Goal: Communication & Community: Answer question/provide support

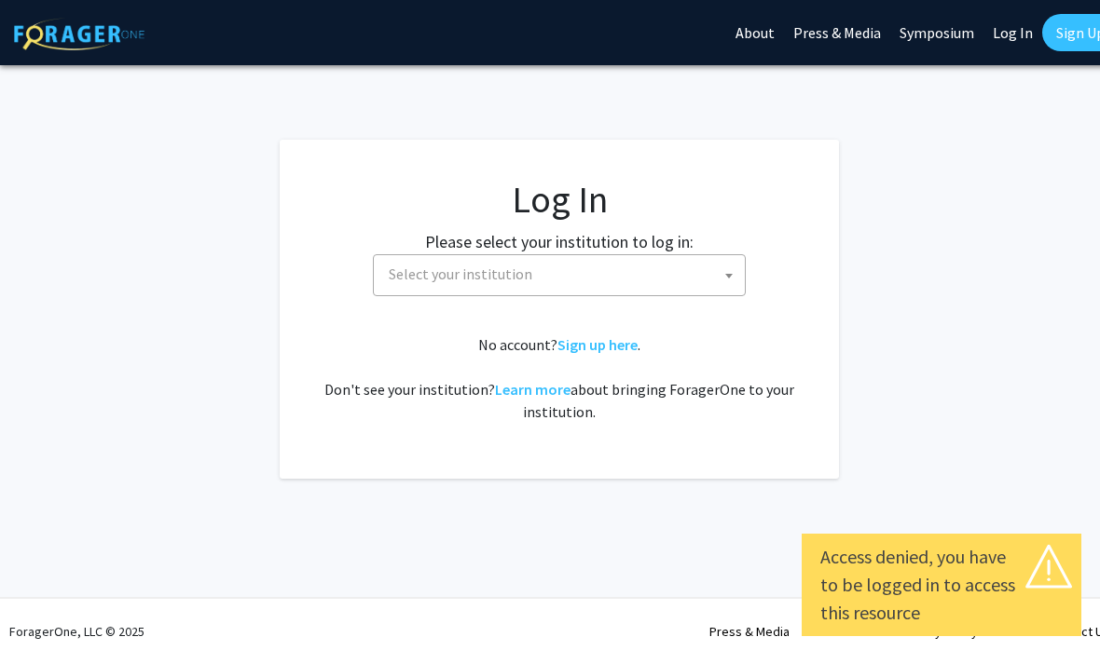
select select
click at [720, 271] on span at bounding box center [728, 275] width 19 height 41
click at [728, 271] on span at bounding box center [728, 275] width 19 height 41
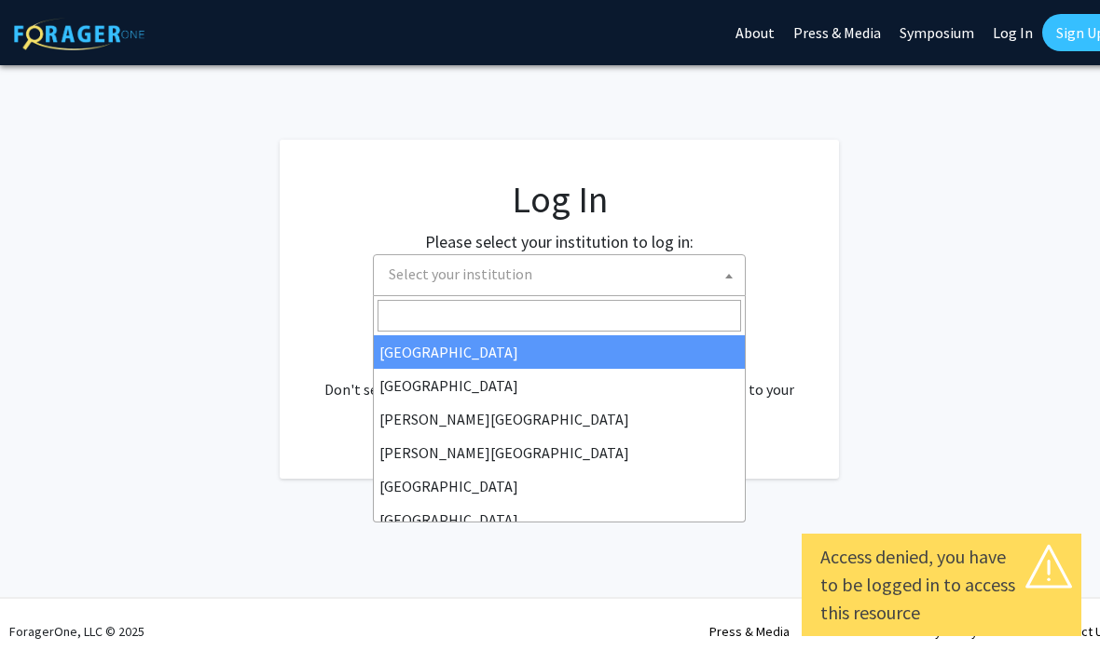
click at [1002, 29] on link "Log In" at bounding box center [1012, 32] width 59 height 65
select select "34"
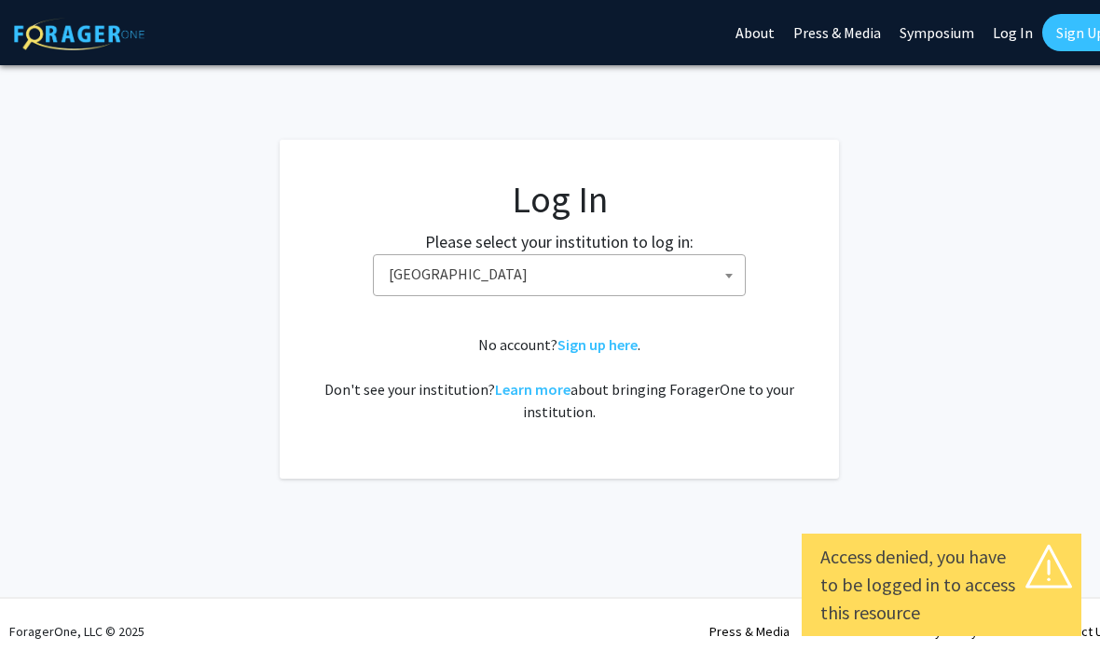
click at [1007, 29] on link "Log In" at bounding box center [1012, 32] width 59 height 65
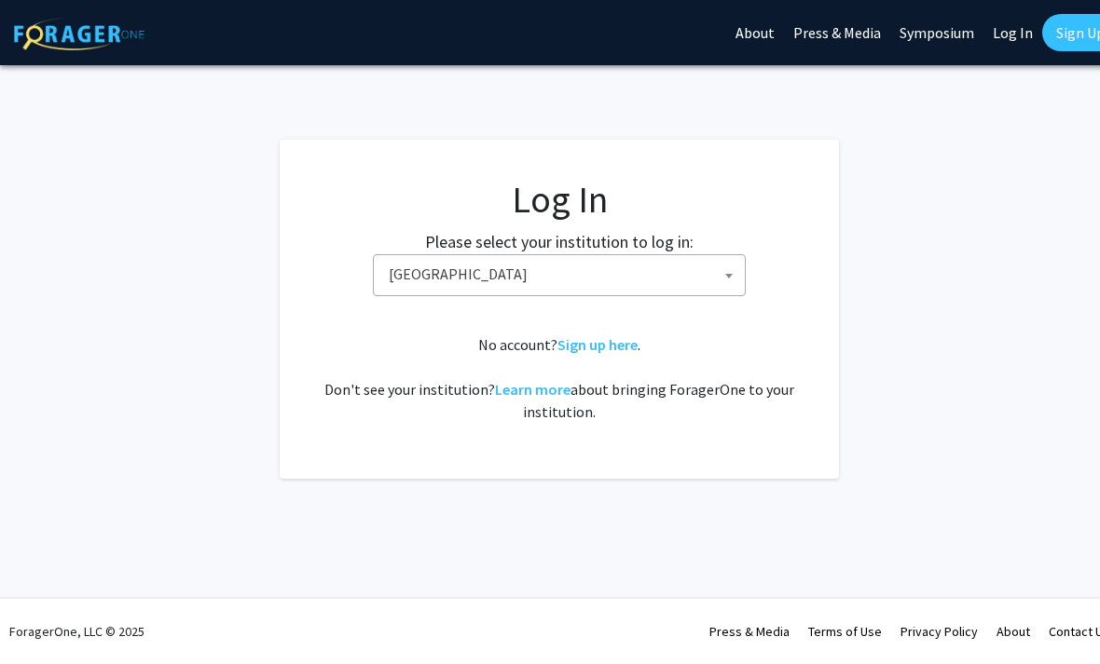
click at [1006, 29] on link "Log In" at bounding box center [1012, 32] width 59 height 65
click at [1005, 30] on link "Log In" at bounding box center [1012, 32] width 59 height 65
click at [1022, 34] on link "Log In" at bounding box center [1012, 32] width 59 height 65
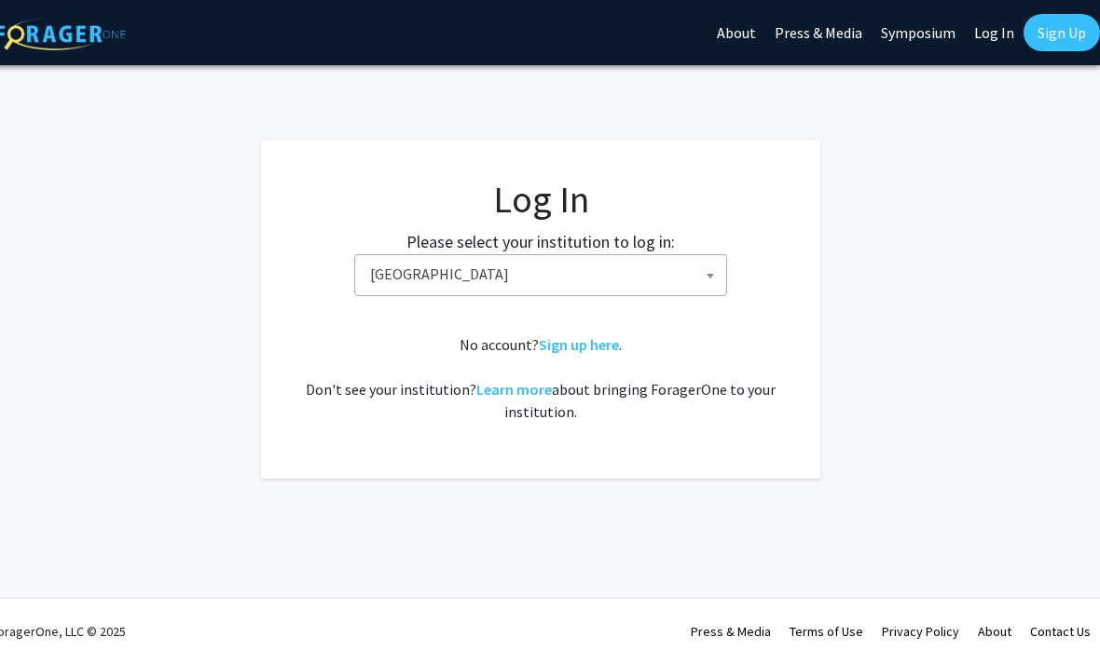
click at [985, 39] on link "Log In" at bounding box center [994, 32] width 59 height 65
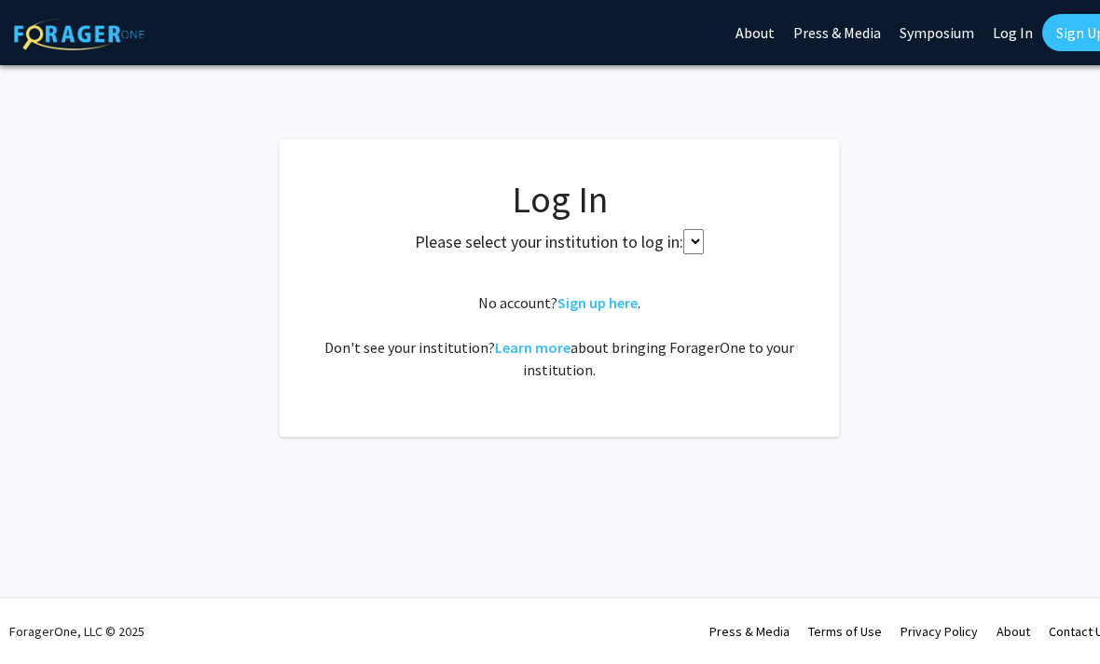
select select
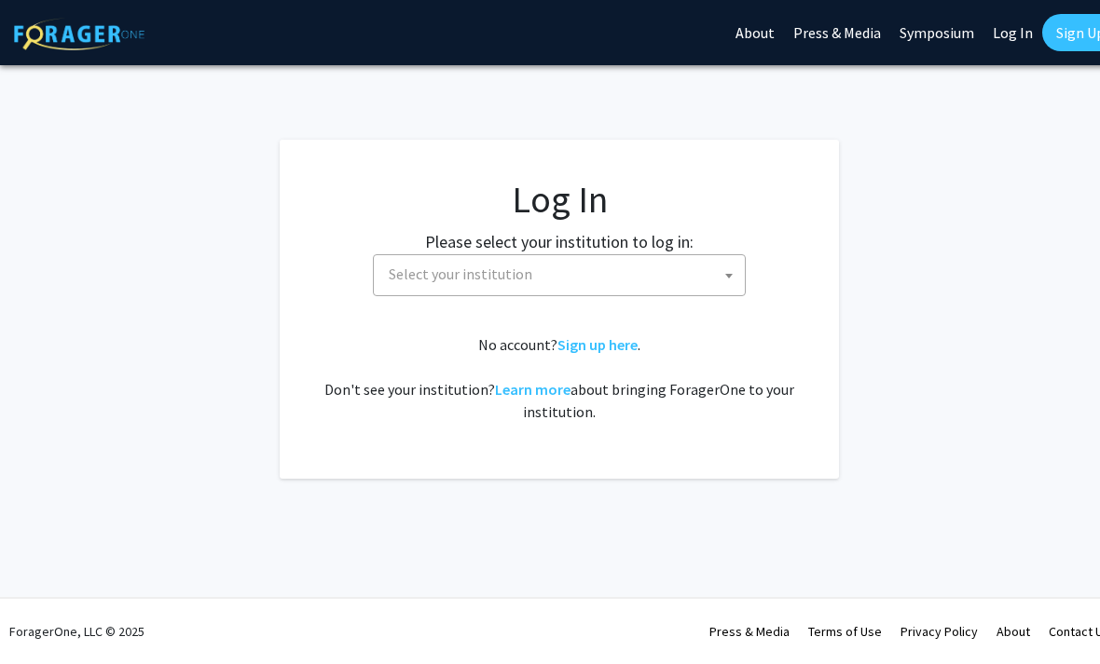
click at [1010, 24] on link "Log In" at bounding box center [1012, 32] width 59 height 65
click at [674, 273] on span "Select your institution" at bounding box center [562, 274] width 363 height 38
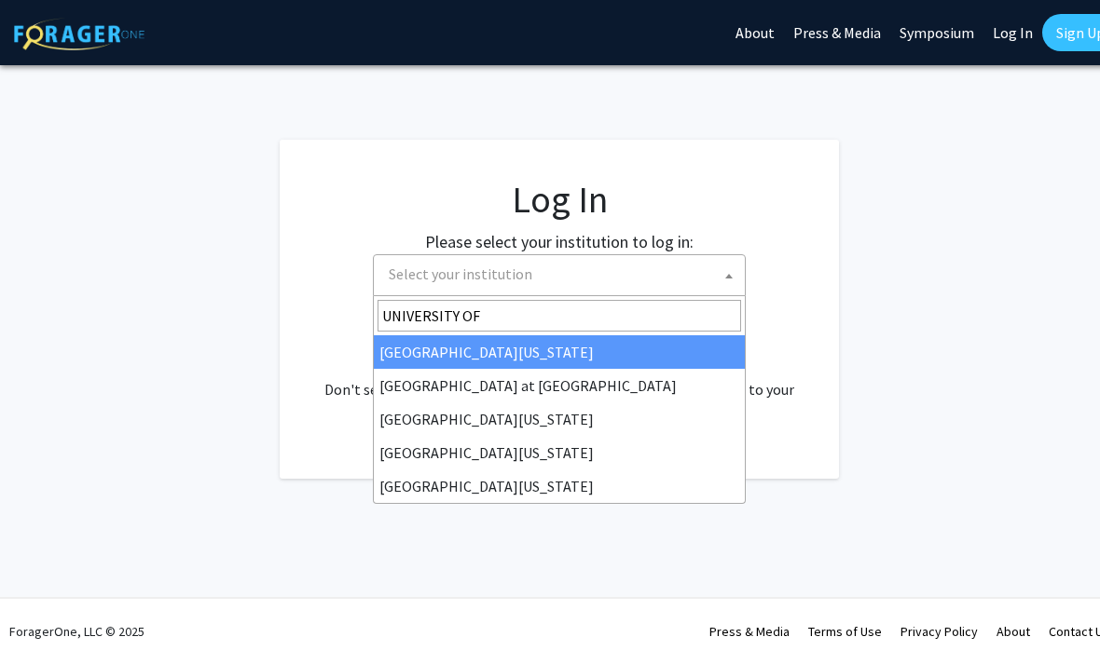
type input "UNIVERSITY OF"
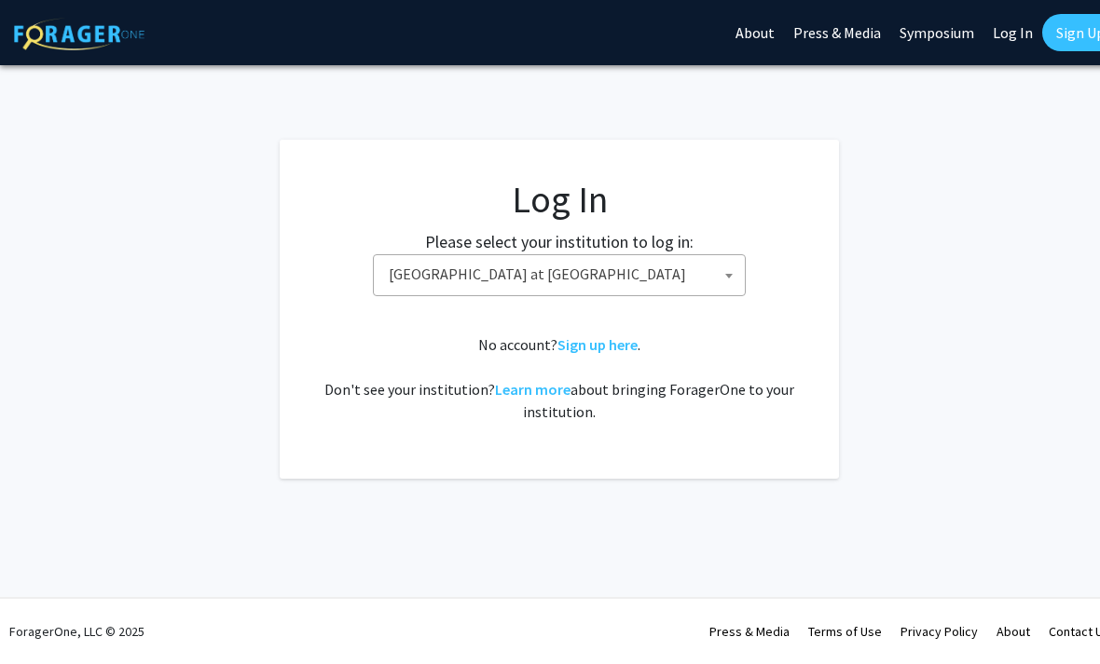
select select "34"
click at [683, 256] on span "Baylor University" at bounding box center [562, 274] width 363 height 38
select select
click at [550, 281] on span "Select your institution" at bounding box center [562, 274] width 363 height 38
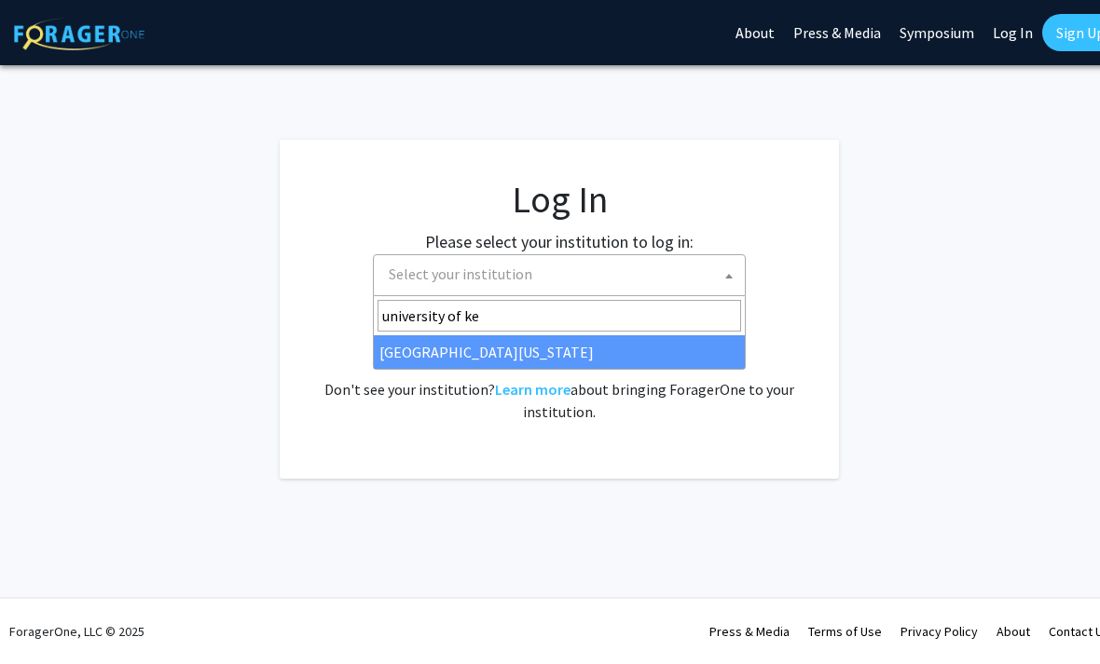
type input "university of ken"
select select "13"
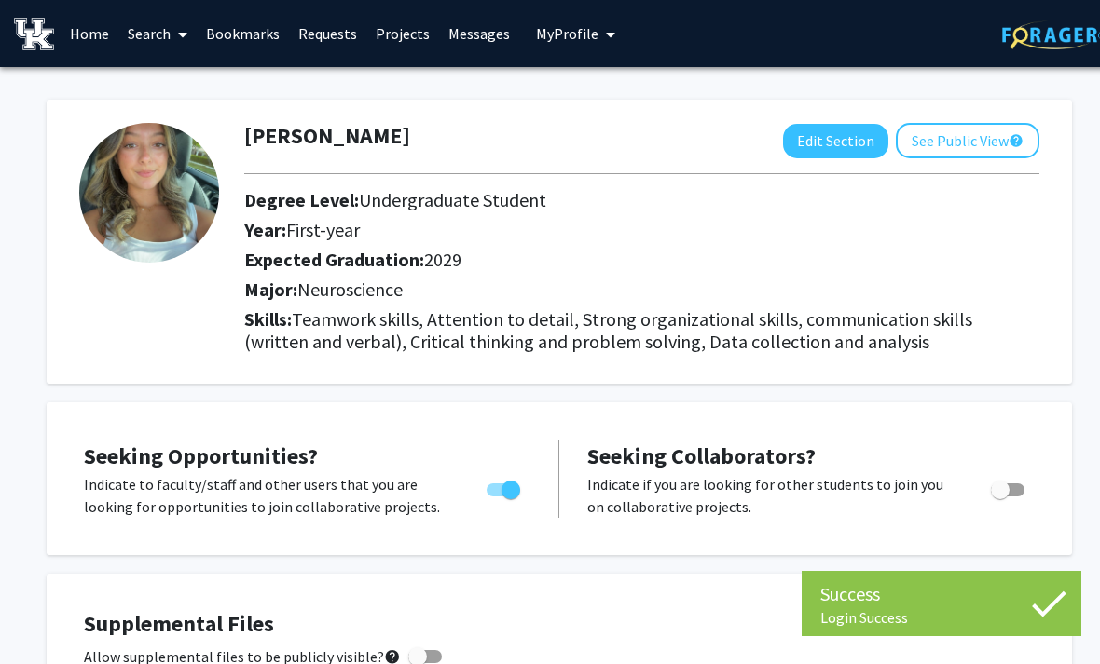
click at [474, 27] on link "Messages" at bounding box center [479, 33] width 80 height 65
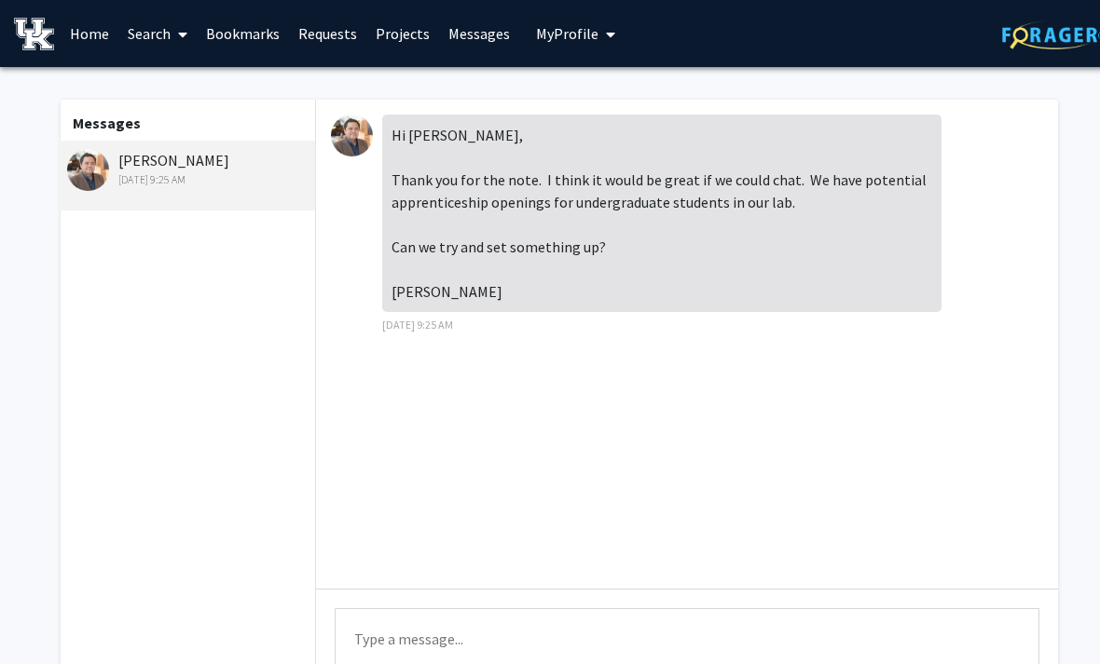
click at [604, 600] on div "Type a message Send" at bounding box center [687, 653] width 742 height 128
click at [597, 618] on textarea "Type a message" at bounding box center [687, 651] width 705 height 84
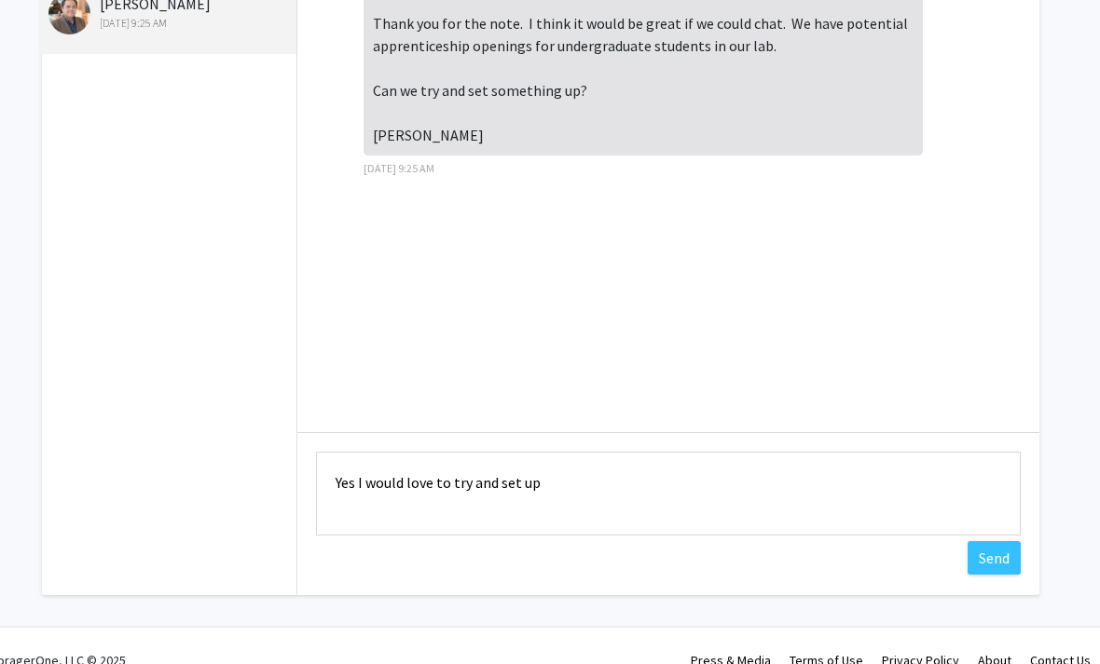
scroll to position [155, 19]
click at [477, 490] on textarea "Yes I would love to try and set up something" at bounding box center [668, 496] width 705 height 84
click at [654, 457] on textarea "Yes I would love to try and set up something" at bounding box center [668, 496] width 705 height 84
click at [651, 492] on textarea "Yes I would love to try and set up something" at bounding box center [668, 496] width 705 height 84
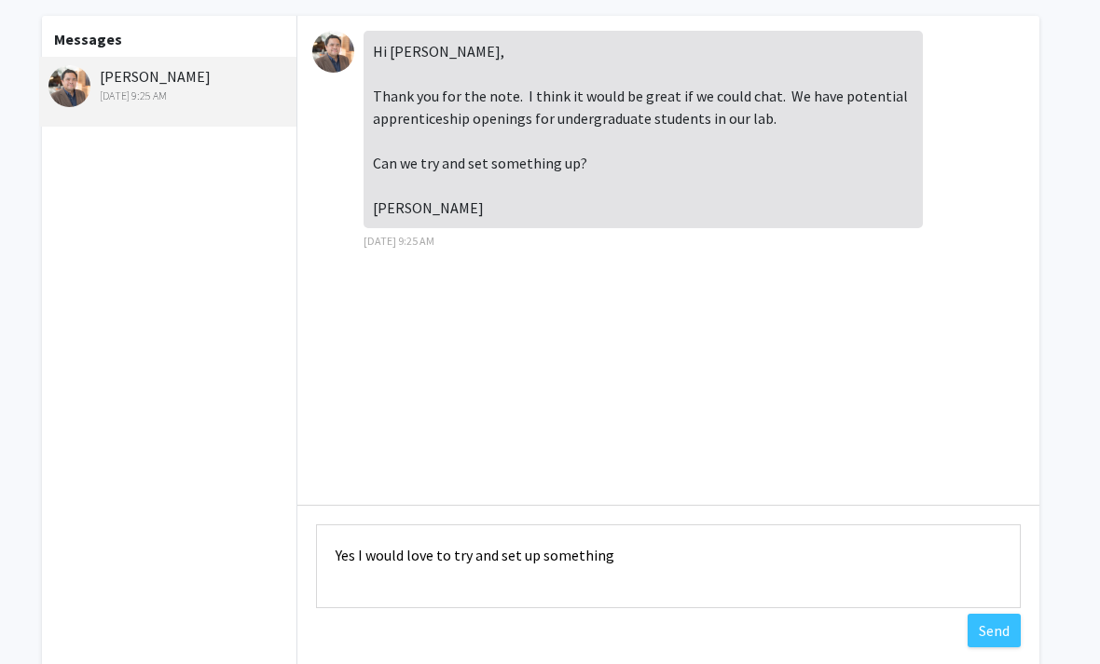
scroll to position [75, 19]
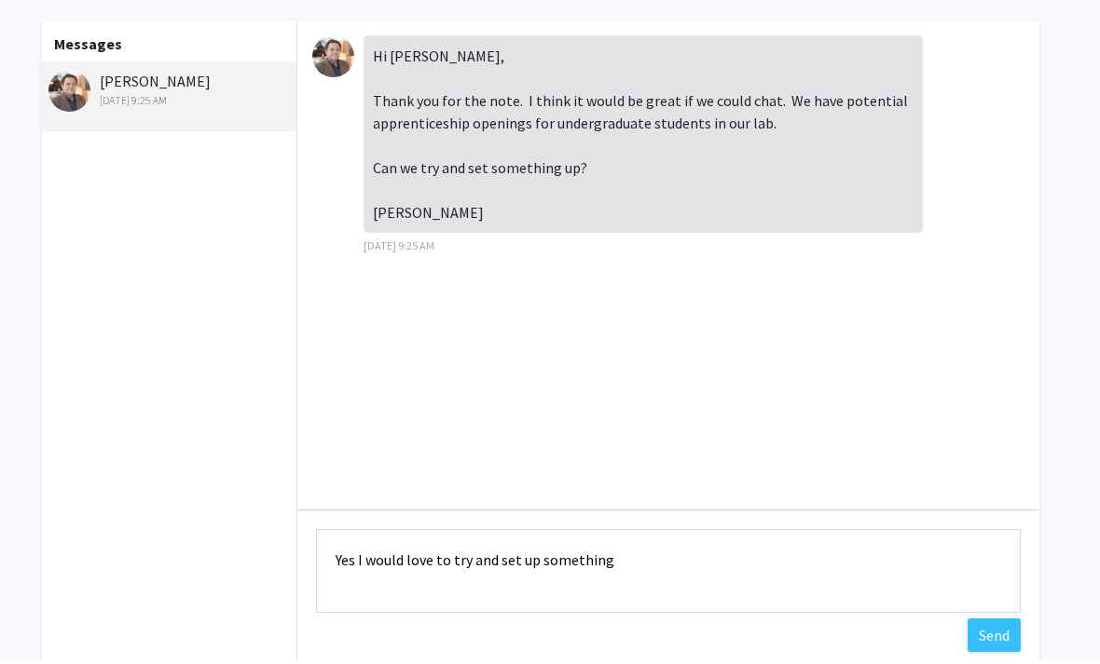
click at [338, 546] on textarea "Yes I would love to try and set up something" at bounding box center [668, 576] width 705 height 84
click at [628, 560] on textarea "Thank you so much for reaching back to me. Yes I would love to try and set up s…" at bounding box center [668, 576] width 705 height 84
click at [905, 569] on textarea "Thank you so much for reaching back to me. I would love to try and set up somet…" at bounding box center [668, 576] width 705 height 84
type textarea "Thank you so much for reaching back to me. I would love to try and set up somet…"
click at [999, 624] on button "Send" at bounding box center [993, 640] width 53 height 34
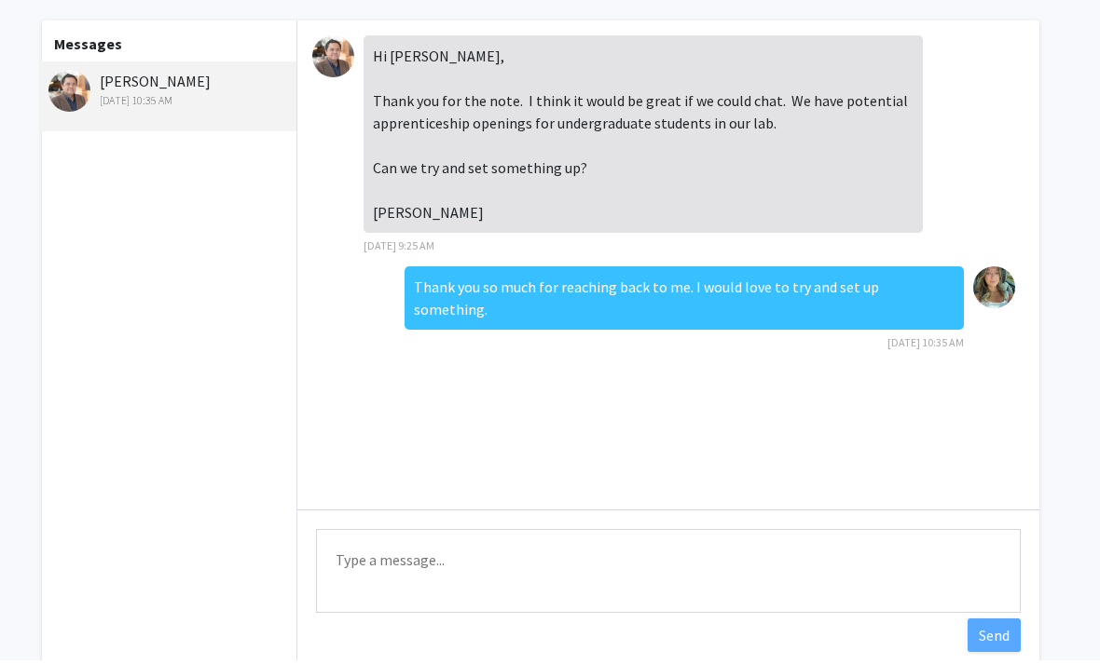
scroll to position [79, 19]
click at [88, 92] on img at bounding box center [69, 91] width 42 height 42
click at [335, 53] on img at bounding box center [333, 56] width 42 height 42
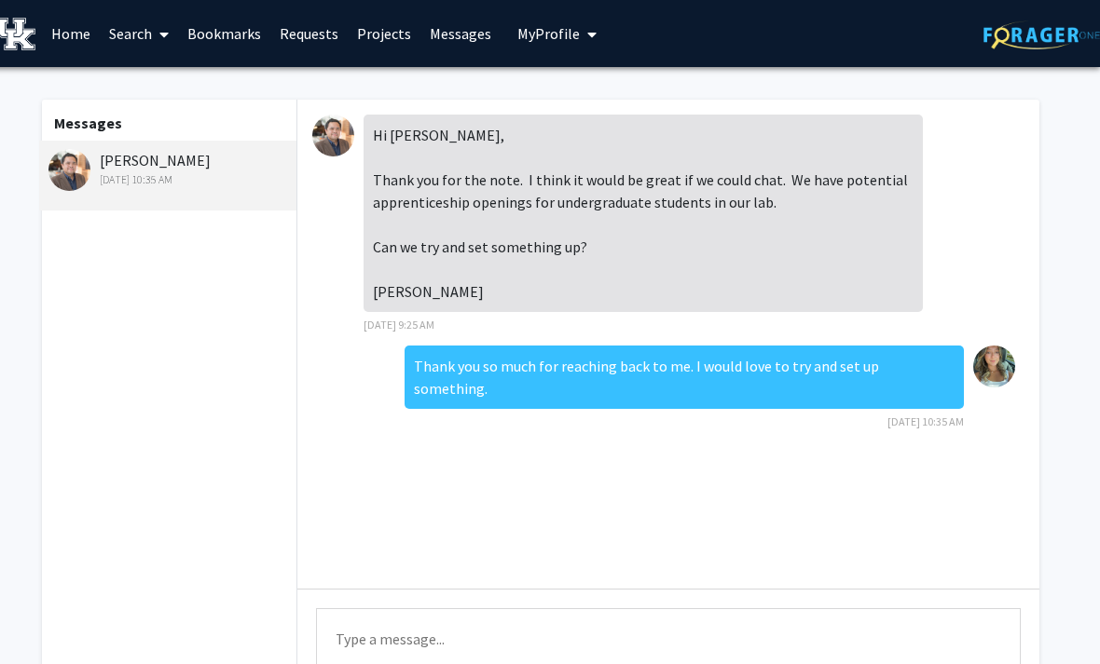
click at [358, 32] on link "Projects" at bounding box center [384, 33] width 73 height 65
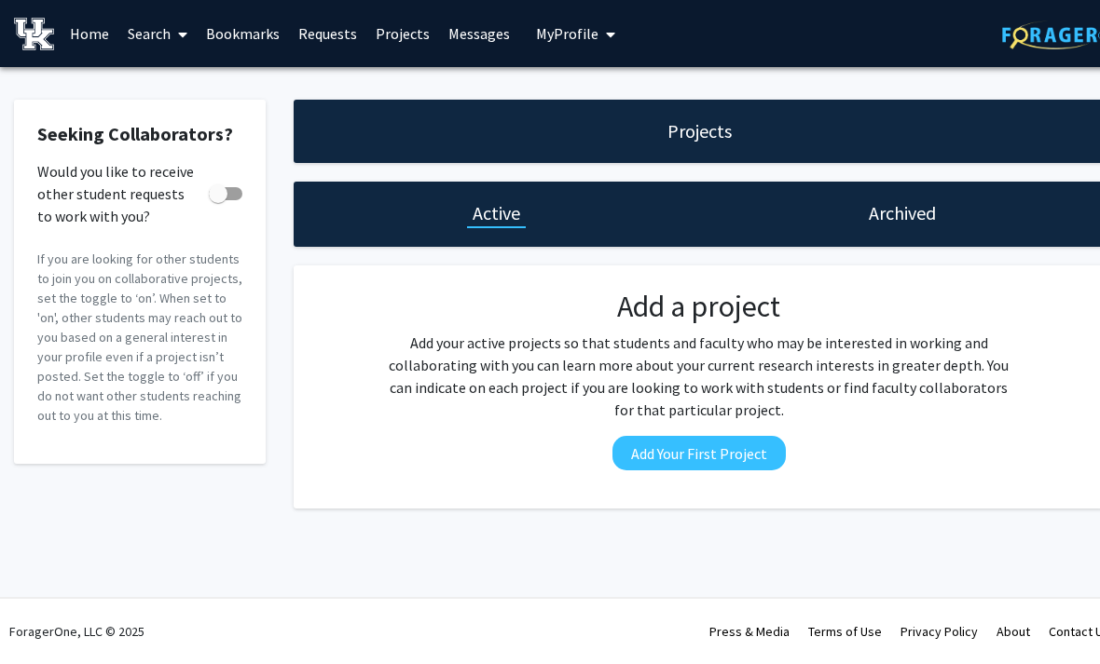
click at [968, 213] on div "Archived" at bounding box center [901, 214] width 405 height 65
click at [661, 122] on div "Projects" at bounding box center [699, 131] width 811 height 63
click at [477, 201] on h1 "Active" at bounding box center [496, 213] width 48 height 26
click at [940, 205] on div "Archived" at bounding box center [902, 213] width 78 height 26
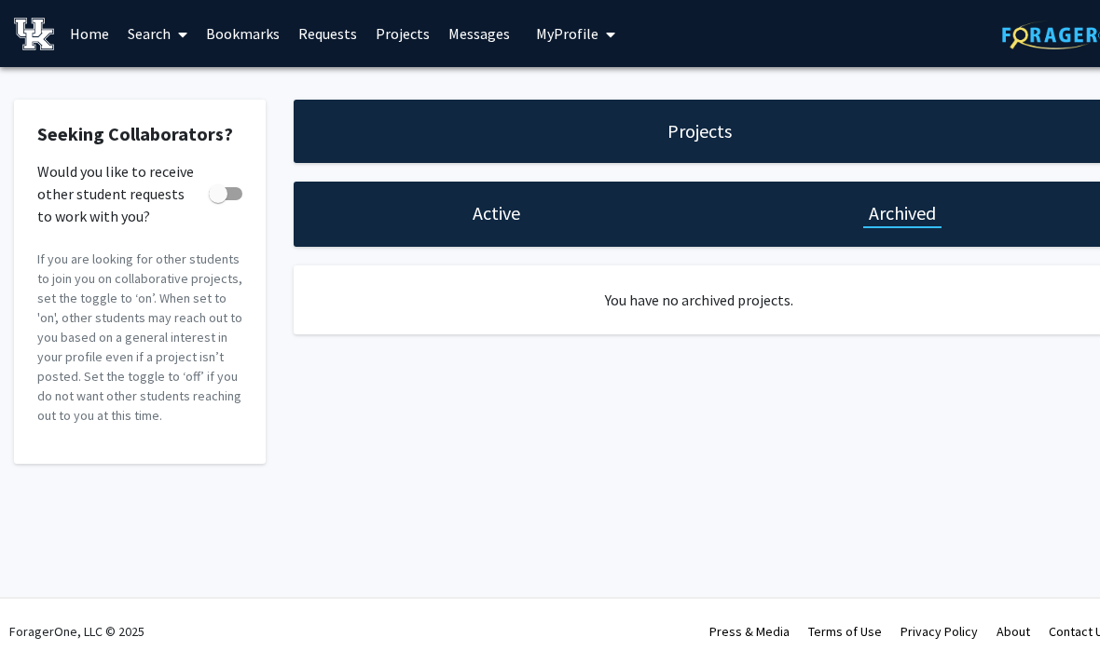
click at [575, 29] on span "My Profile" at bounding box center [567, 33] width 62 height 19
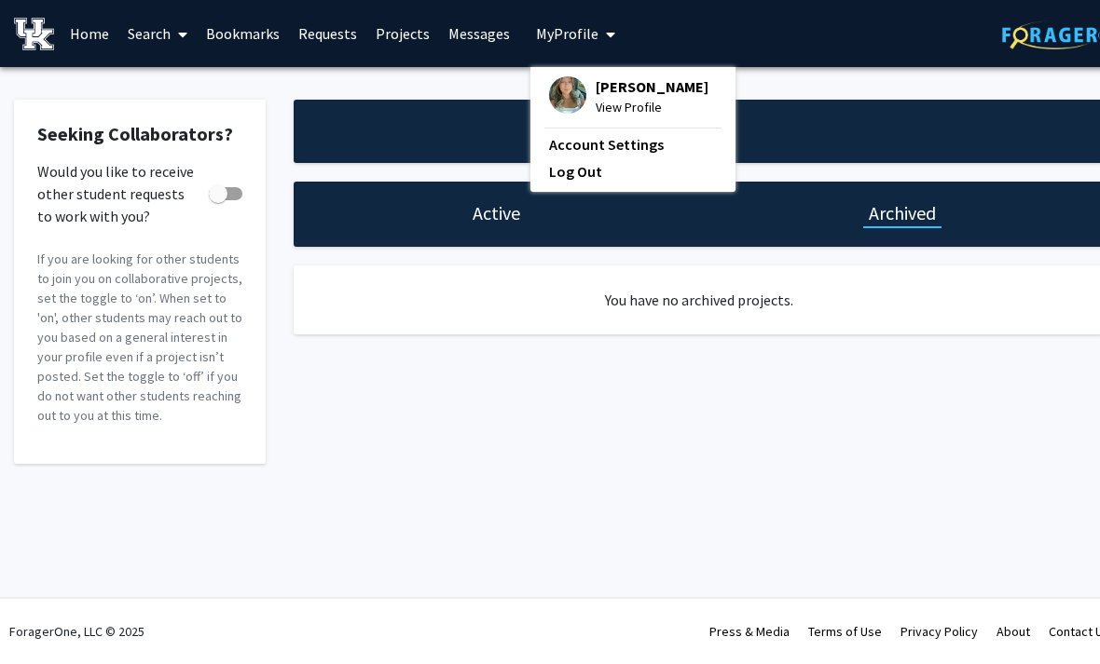
click at [480, 33] on link "Messages" at bounding box center [479, 33] width 80 height 65
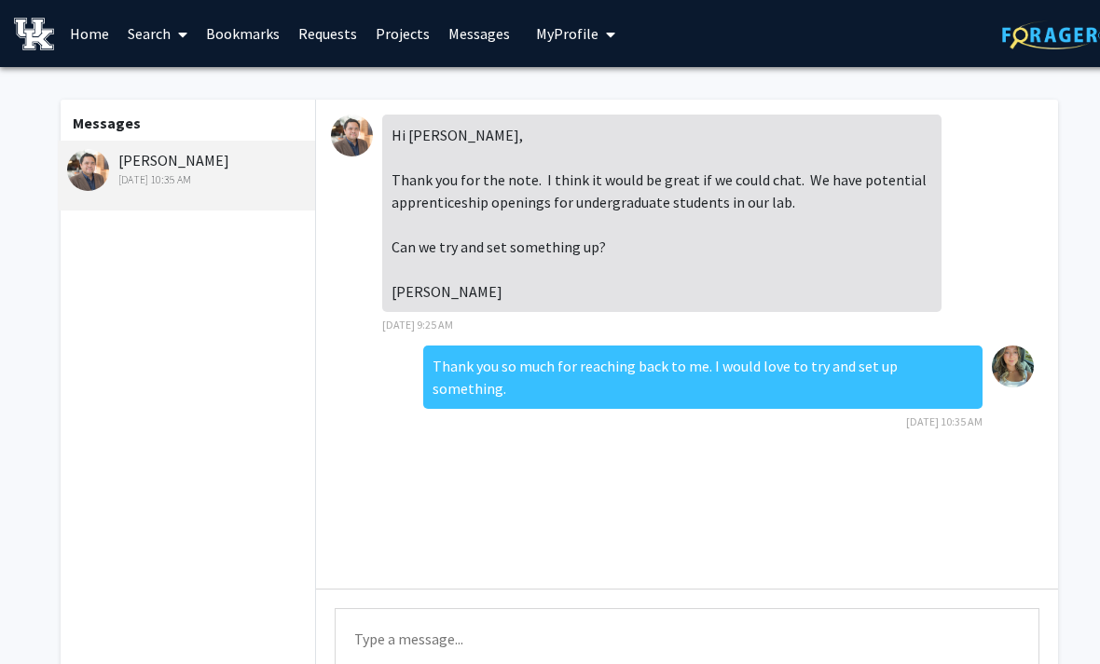
click at [211, 20] on link "Bookmarks" at bounding box center [243, 33] width 92 height 65
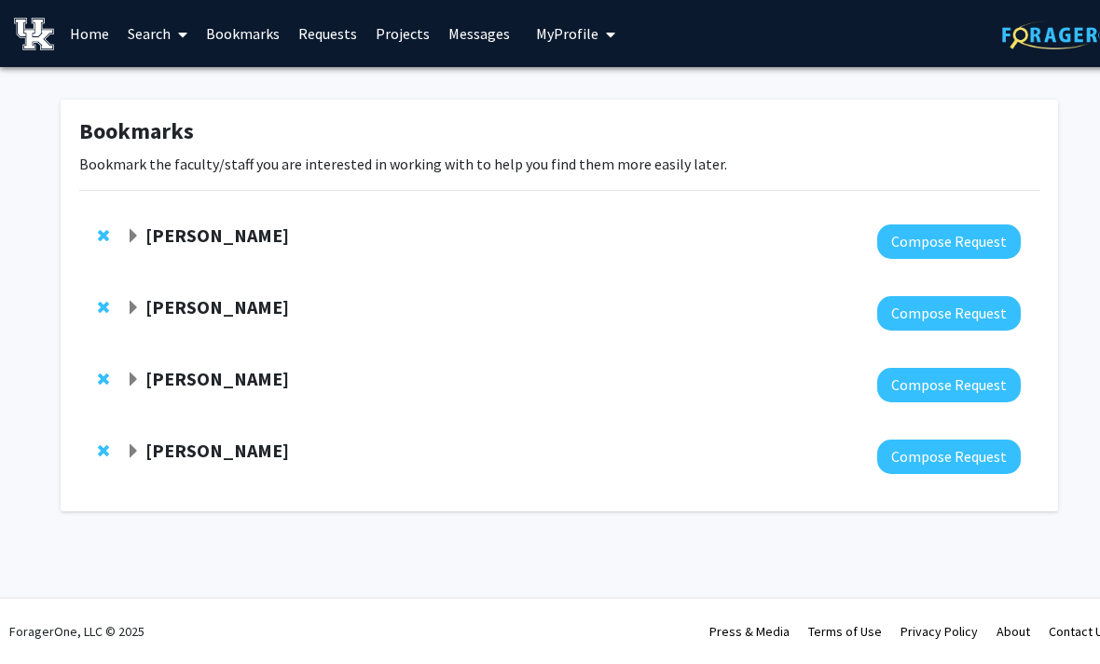
click at [467, 19] on link "Messages" at bounding box center [479, 33] width 80 height 65
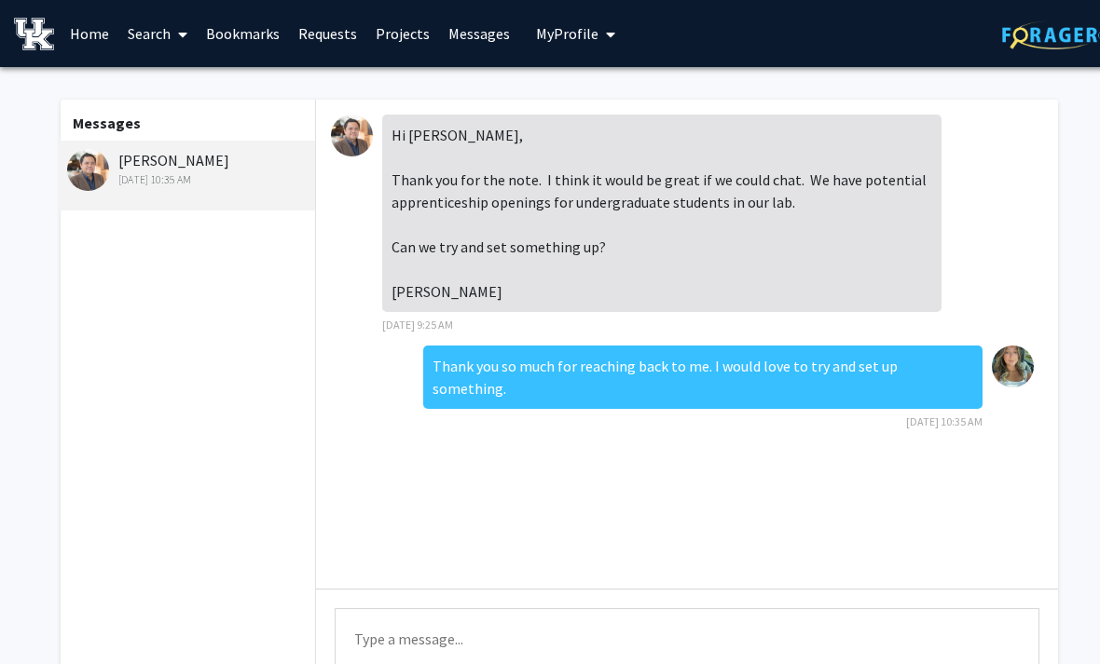
click at [244, 22] on link "Bookmarks" at bounding box center [243, 33] width 92 height 65
